Goal: Browse casually: Explore the website without a specific task or goal

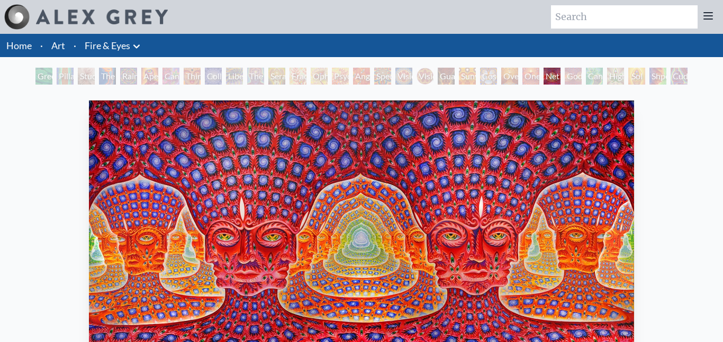
click at [683, 74] on div "Cuddle" at bounding box center [678, 76] width 17 height 17
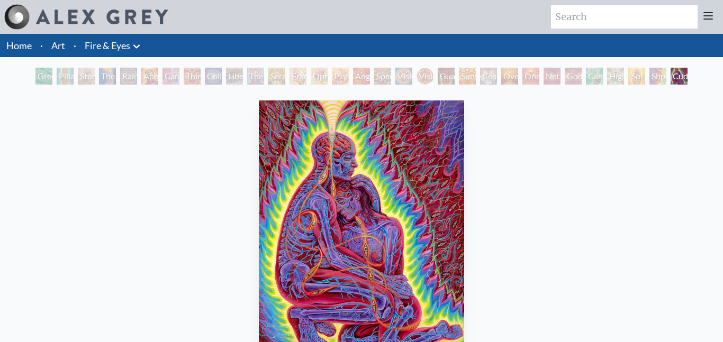
click at [663, 72] on div "Shpongled" at bounding box center [657, 76] width 17 height 17
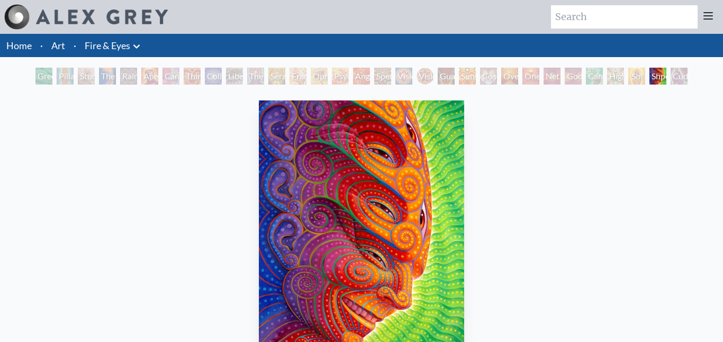
click at [639, 77] on div "Sol Invictus" at bounding box center [636, 76] width 17 height 17
